Goal: Task Accomplishment & Management: Manage account settings

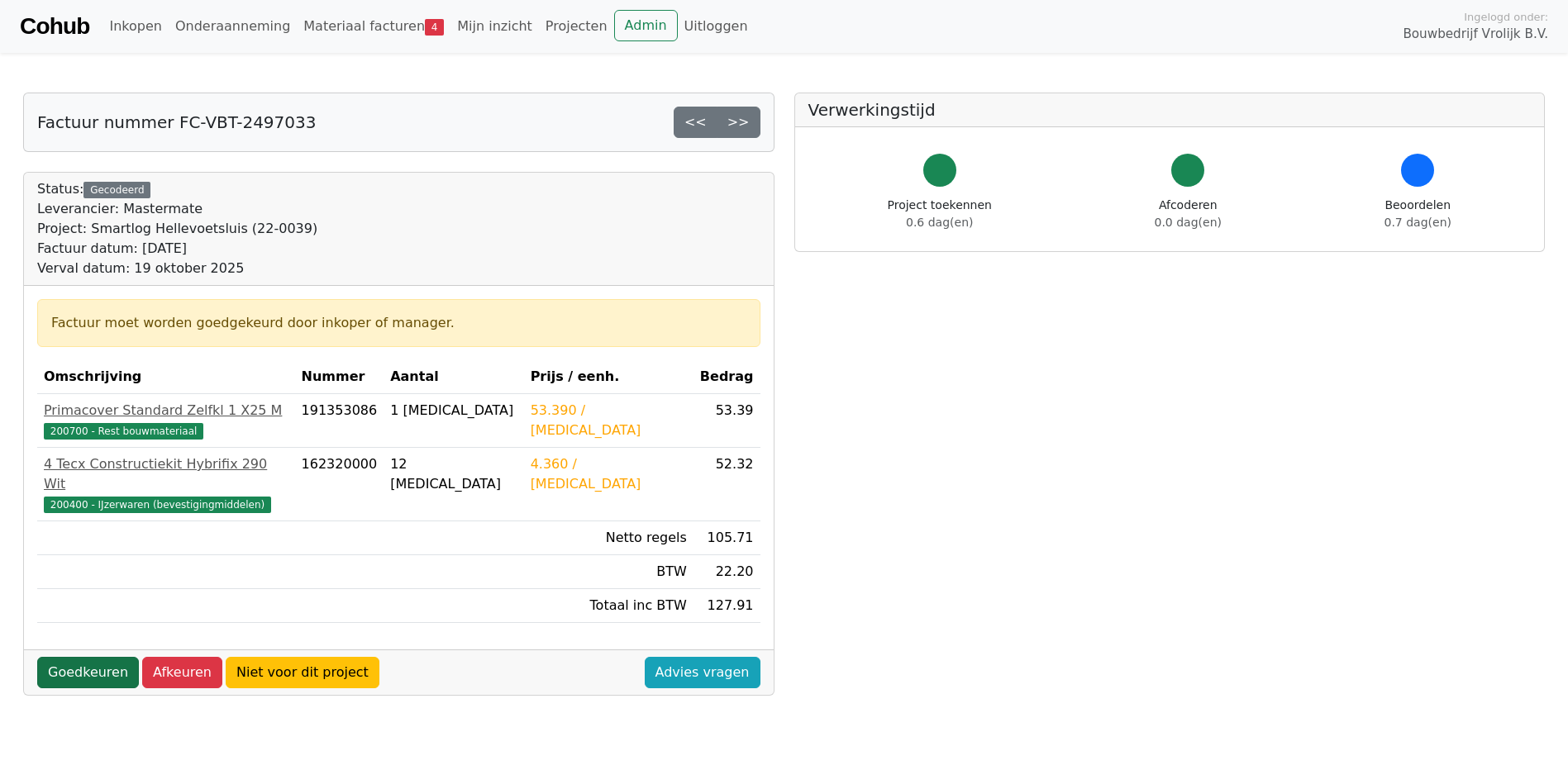
click at [82, 657] on link "Goedkeuren" at bounding box center [87, 672] width 101 height 31
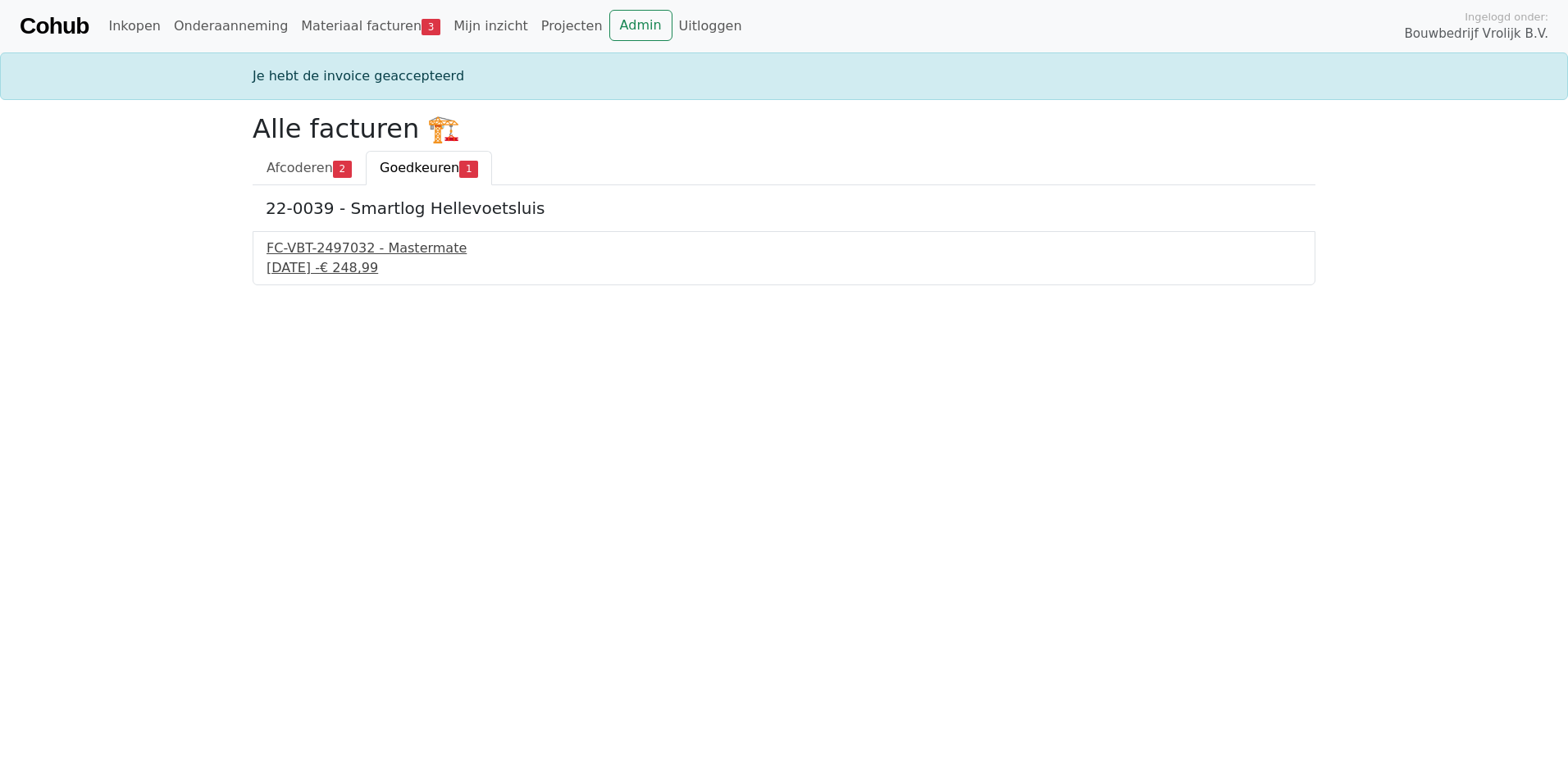
click at [385, 243] on div "FC-VBT-2497032 - Mastermate" at bounding box center [784, 248] width 1035 height 20
